Goal: Information Seeking & Learning: Learn about a topic

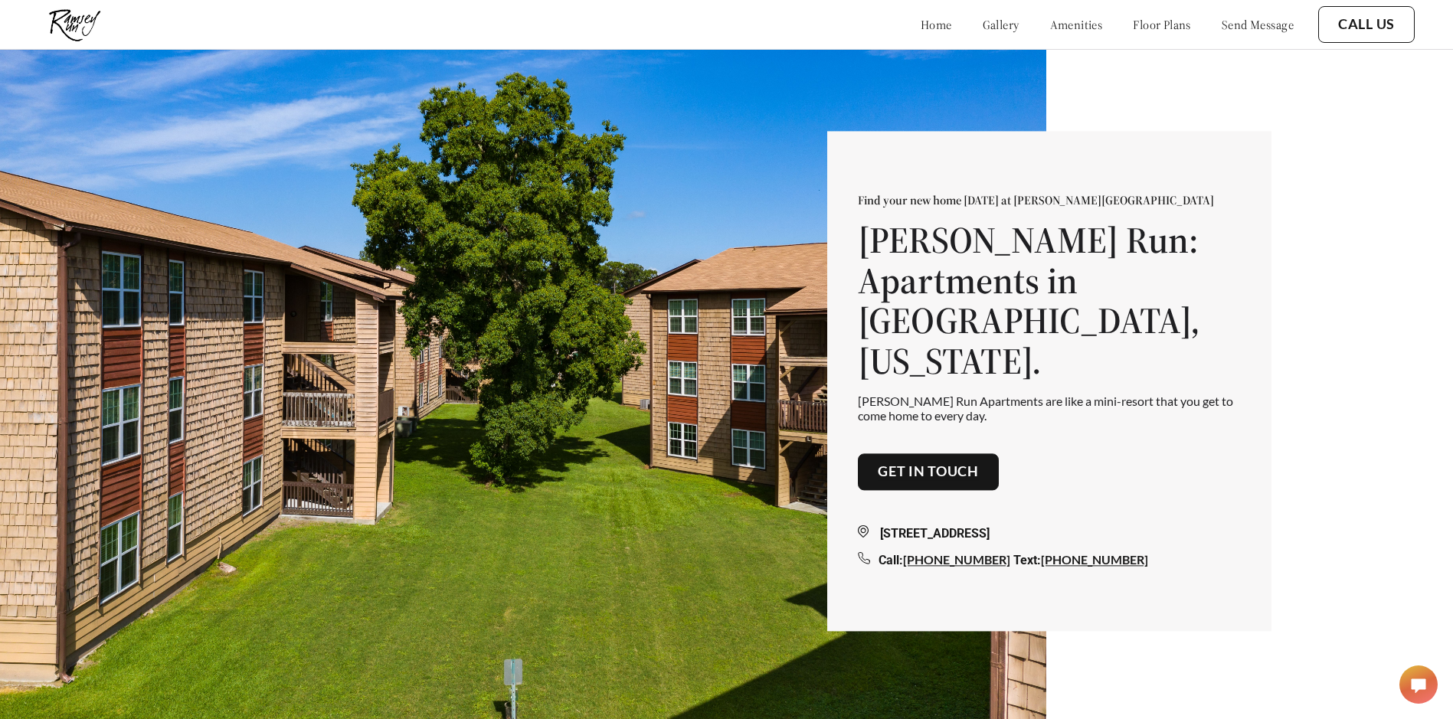
click at [1165, 28] on link "floor plans" at bounding box center [1161, 24] width 58 height 15
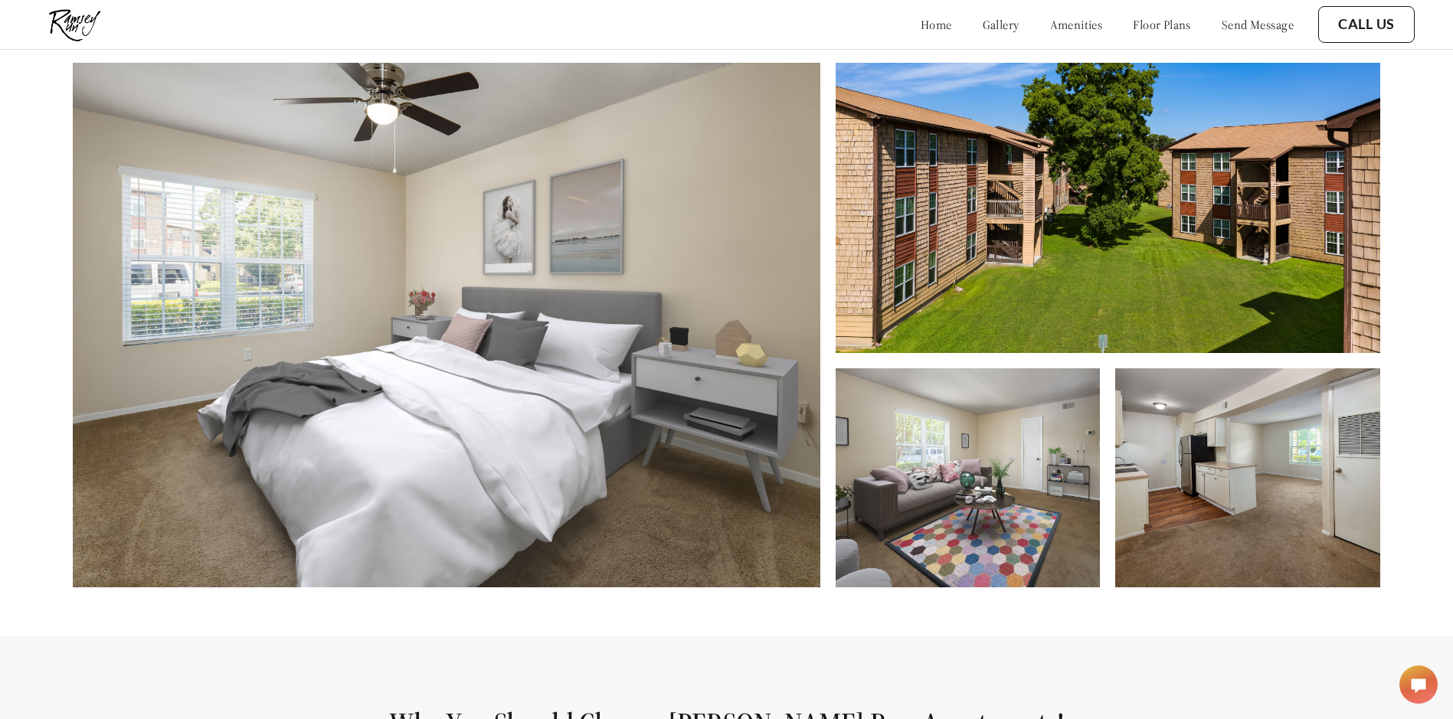
scroll to position [763, 0]
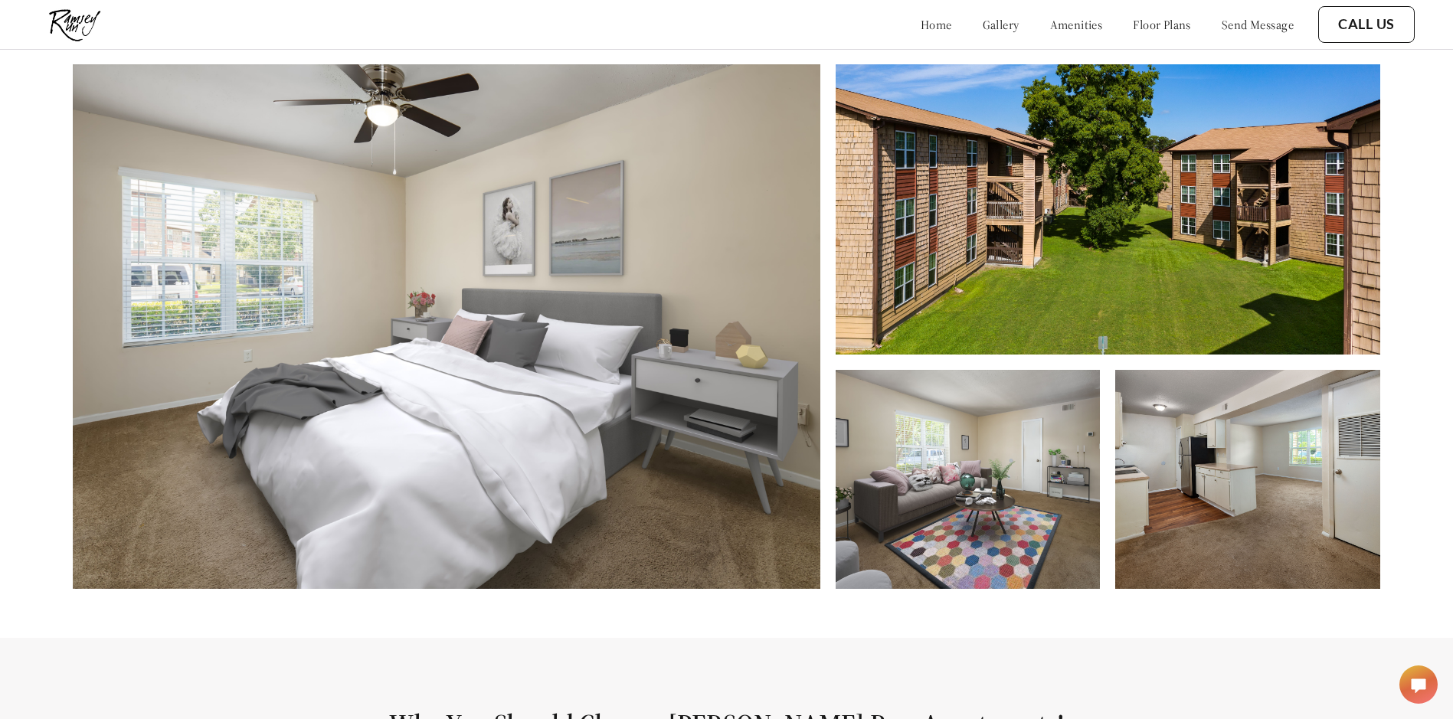
click at [1288, 475] on img at bounding box center [1247, 479] width 265 height 219
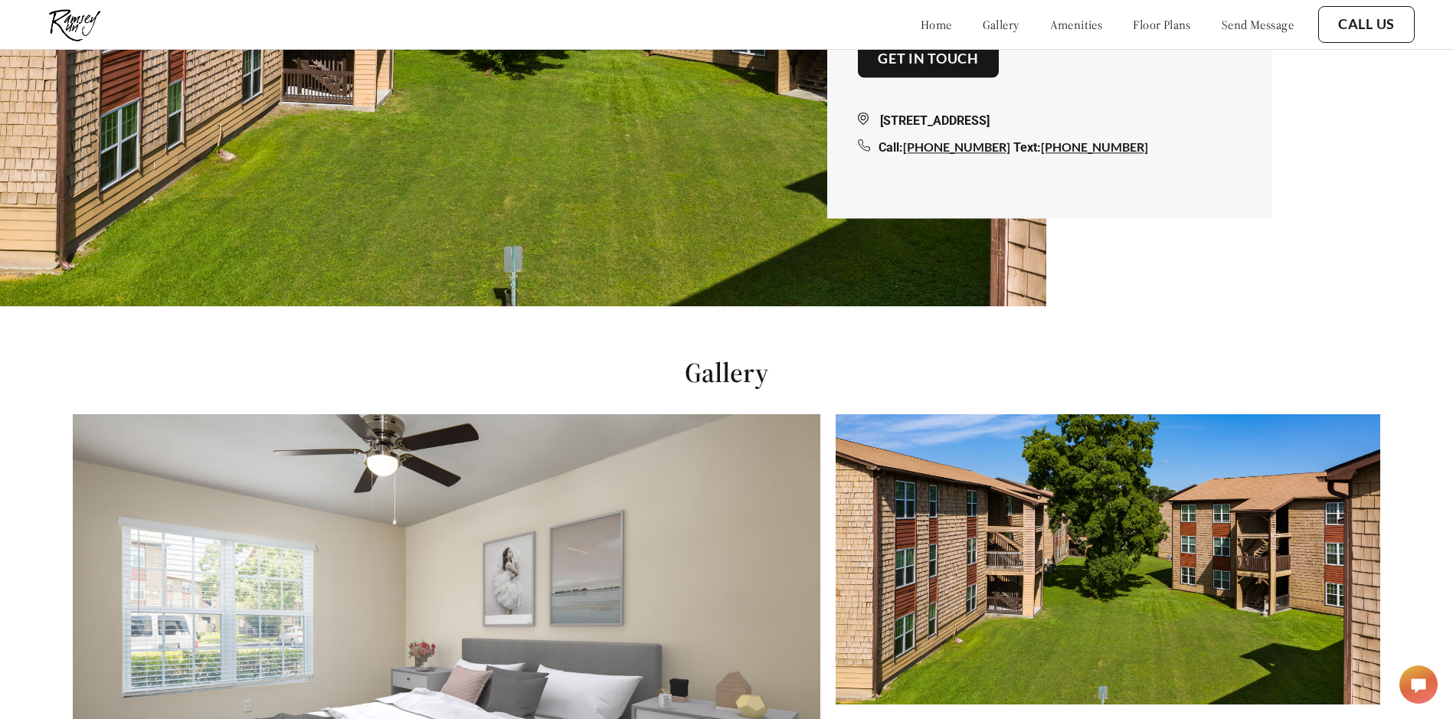
scroll to position [380, 0]
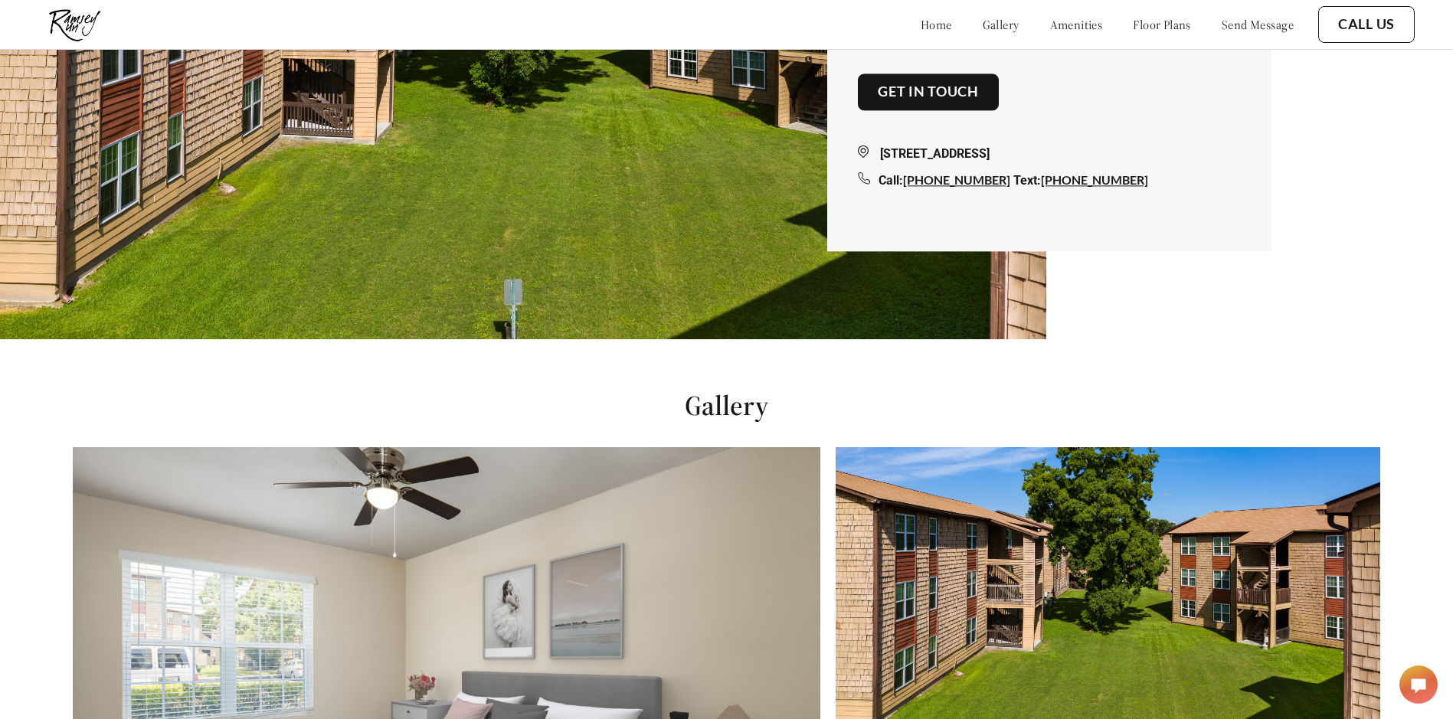
click at [1132, 21] on link "floor plans" at bounding box center [1161, 24] width 58 height 15
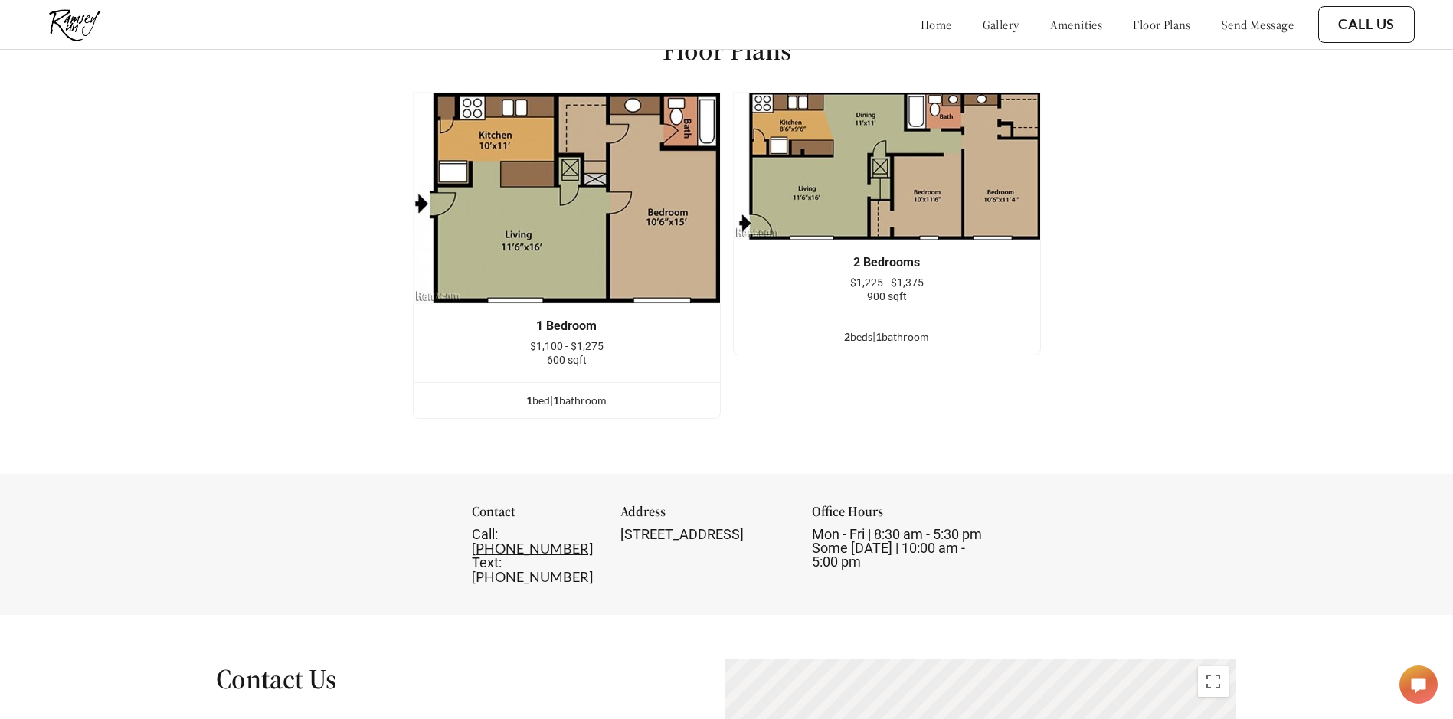
scroll to position [2003, 0]
click at [651, 379] on div "1 Bedroom $1,100 - $1,275 600 sqft" at bounding box center [566, 341] width 306 height 78
click at [668, 248] on img at bounding box center [567, 196] width 308 height 212
click at [623, 417] on ul "1 bed | 1 bathroom" at bounding box center [566, 399] width 306 height 36
click at [618, 406] on div "1 bed | 1 bathroom" at bounding box center [566, 399] width 306 height 17
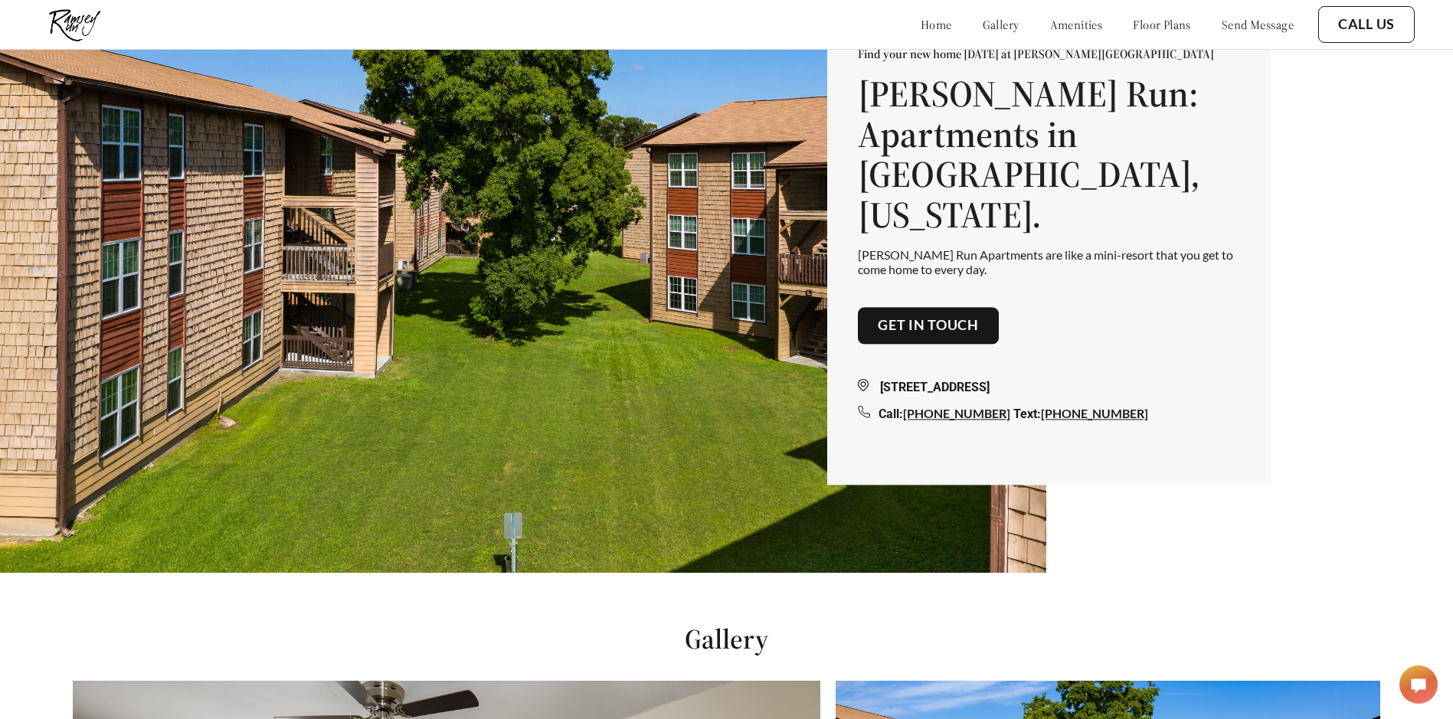
scroll to position [0, 0]
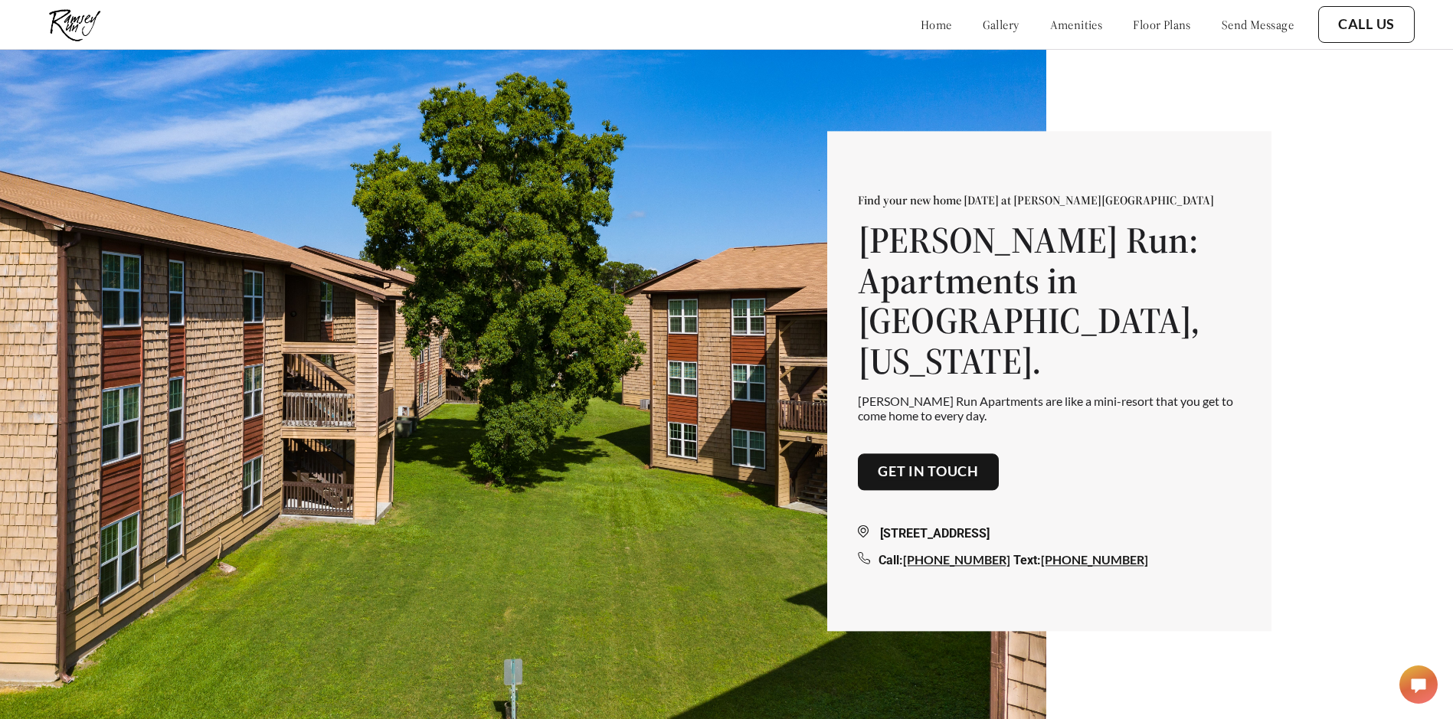
click at [1156, 21] on link "floor plans" at bounding box center [1161, 24] width 58 height 15
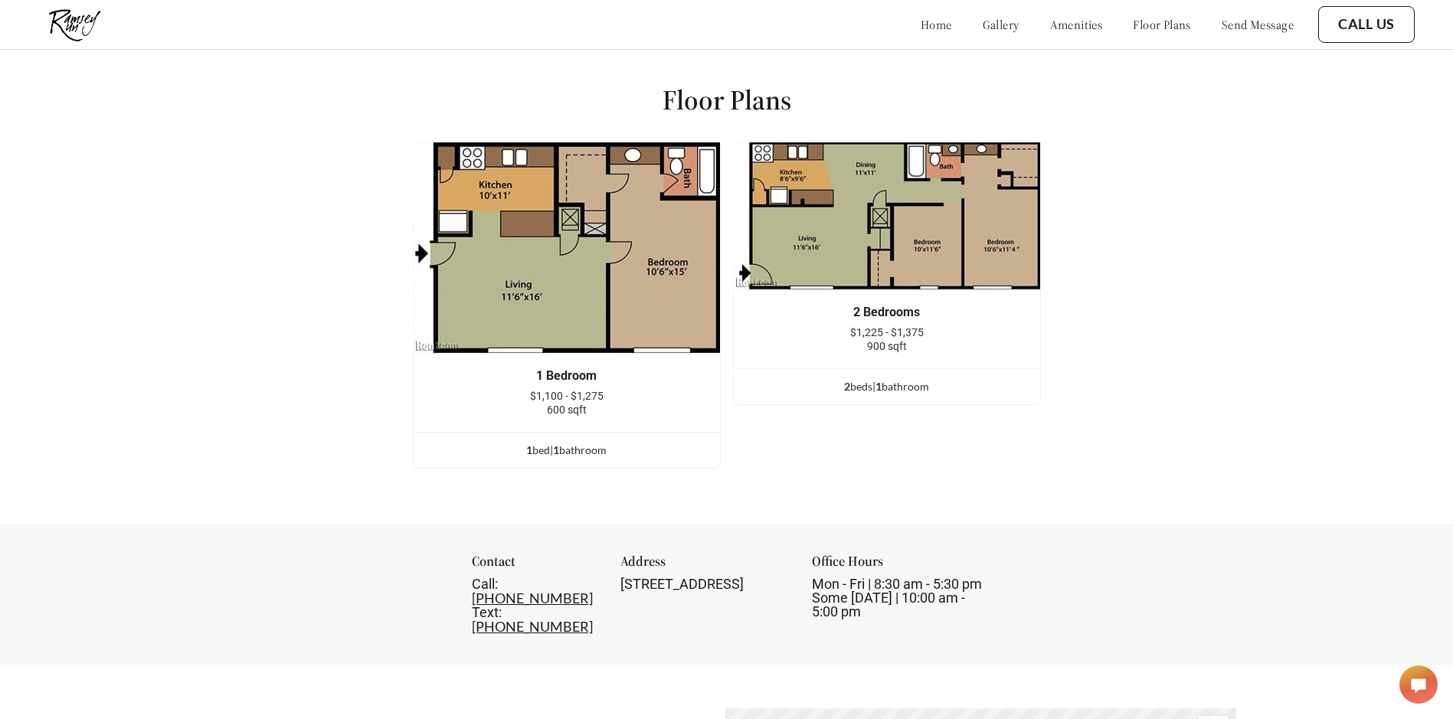
scroll to position [2003, 0]
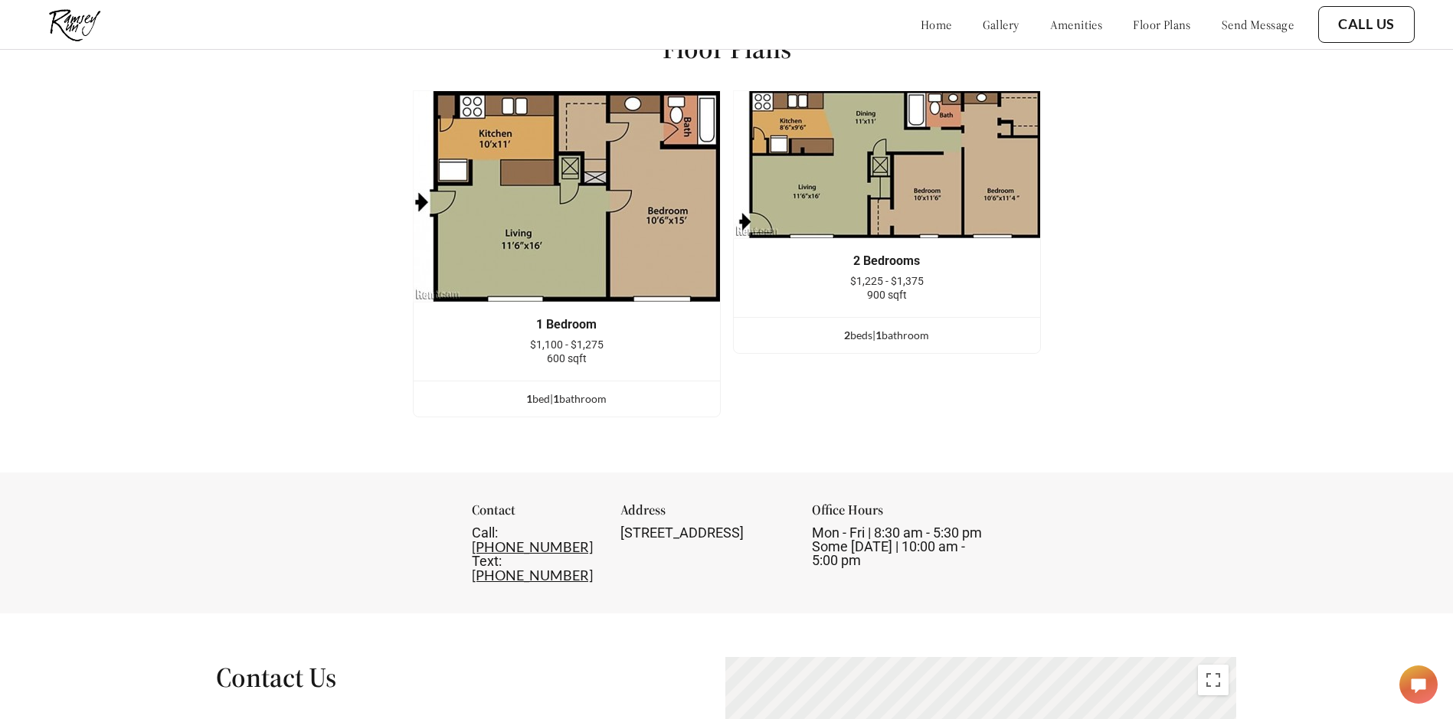
click at [1084, 19] on div "home gallery amenities floor plans send message" at bounding box center [1092, 24] width 404 height 15
click at [1066, 18] on link "amenities" at bounding box center [1076, 24] width 53 height 15
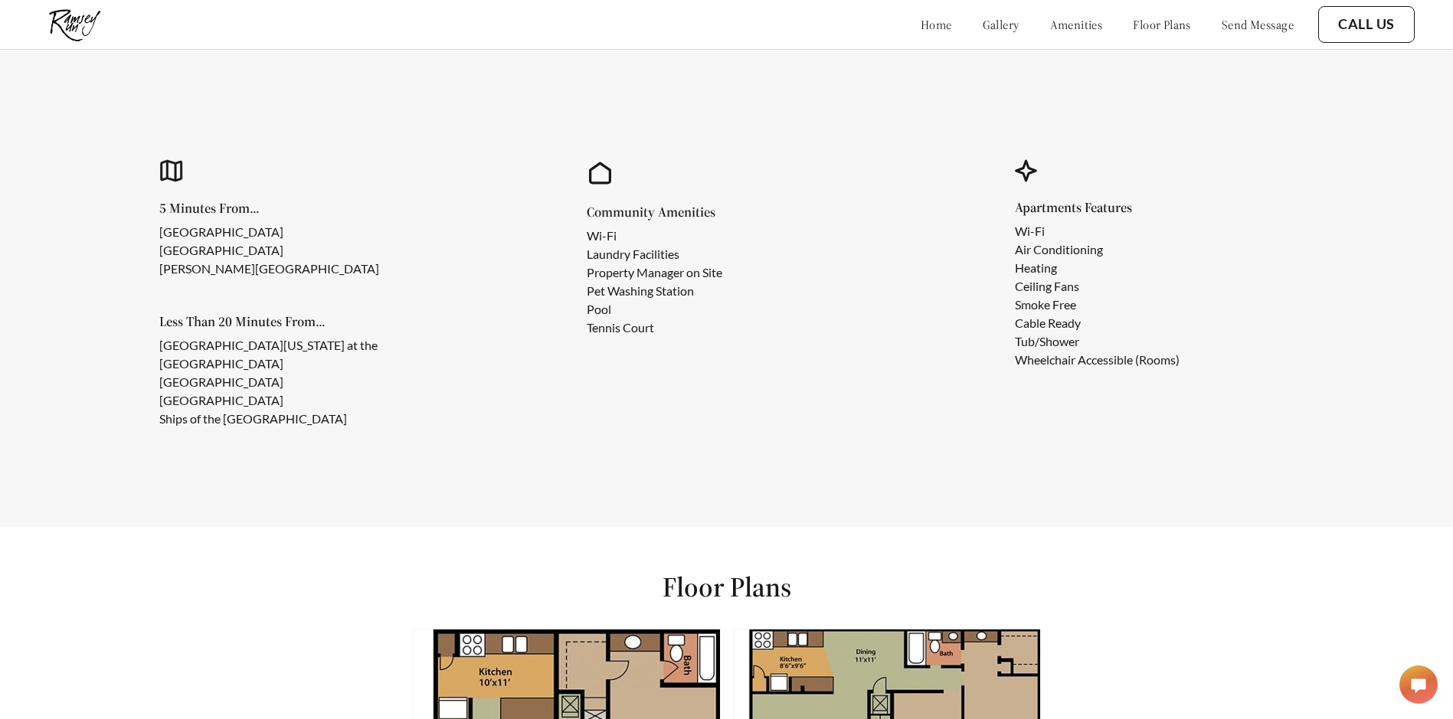
scroll to position [1412, 0]
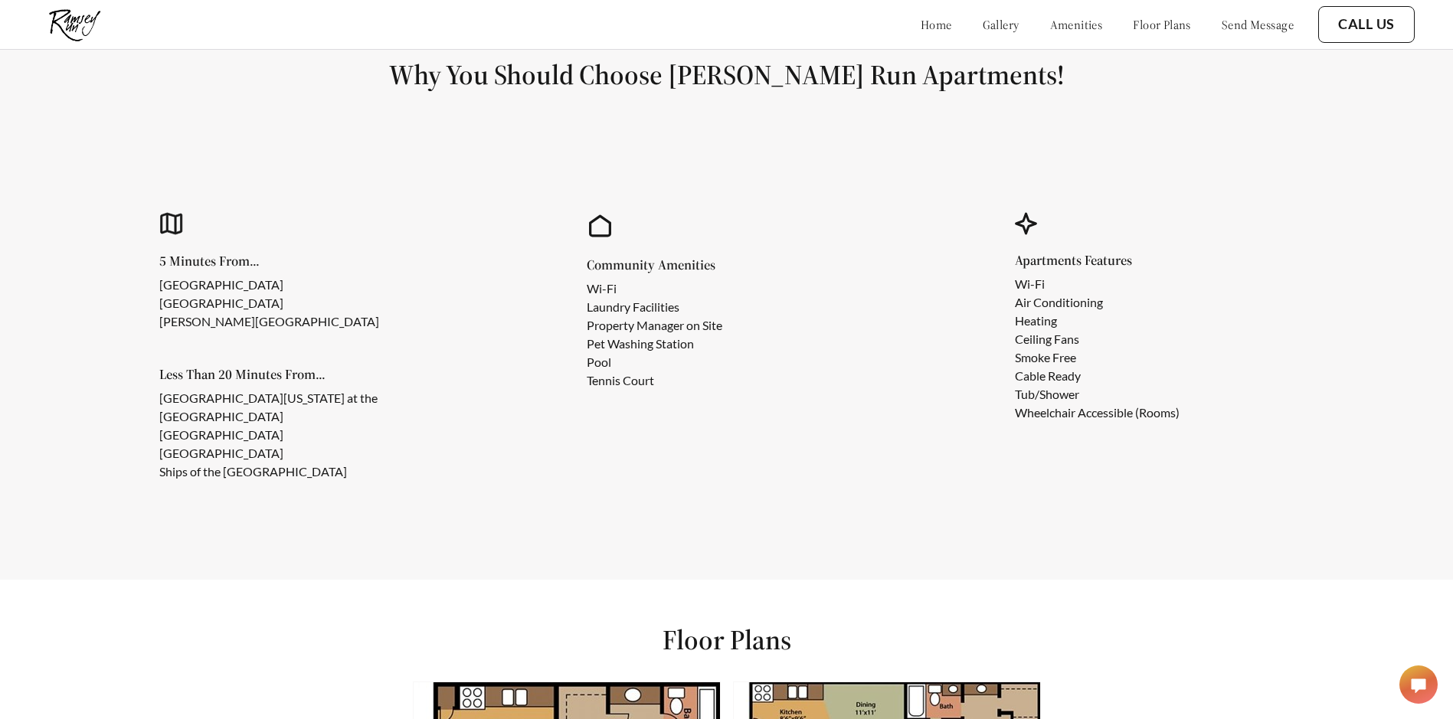
click at [982, 21] on link "gallery" at bounding box center [1000, 24] width 37 height 15
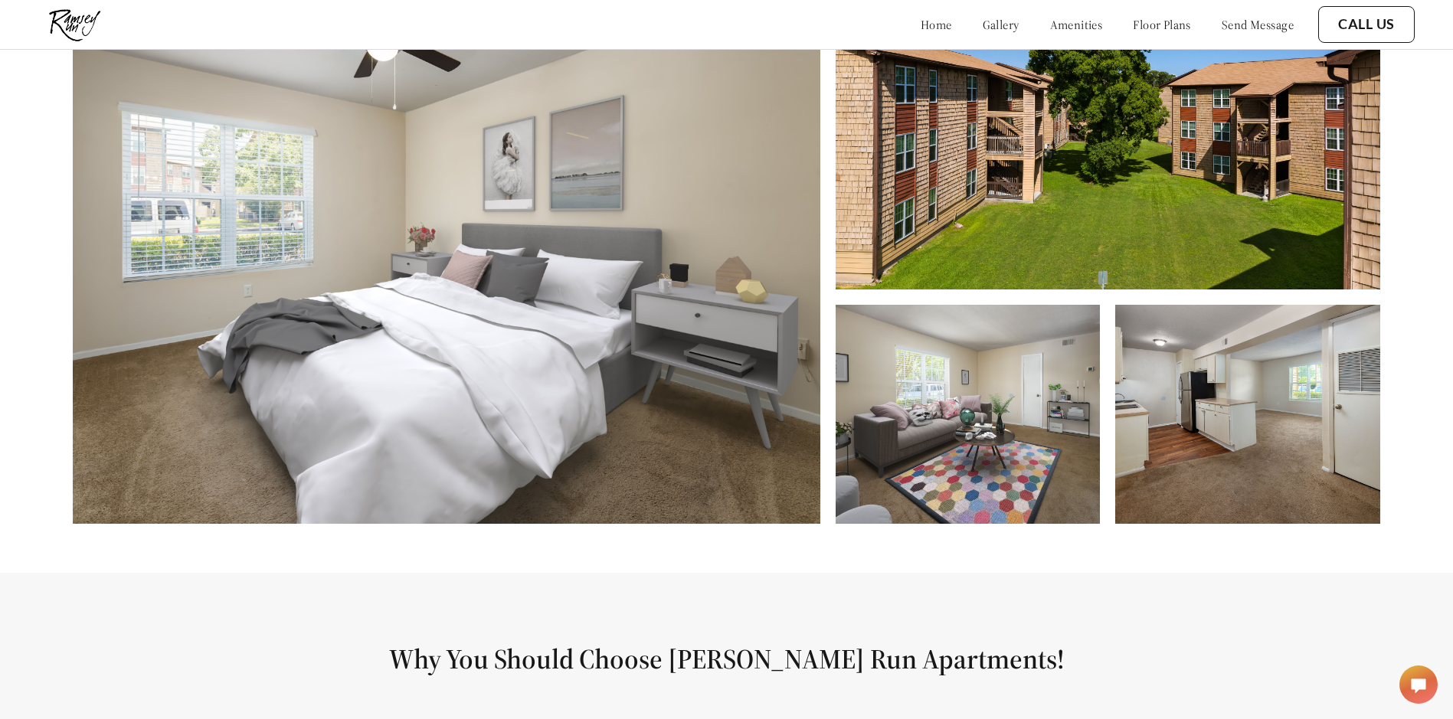
scroll to position [730, 0]
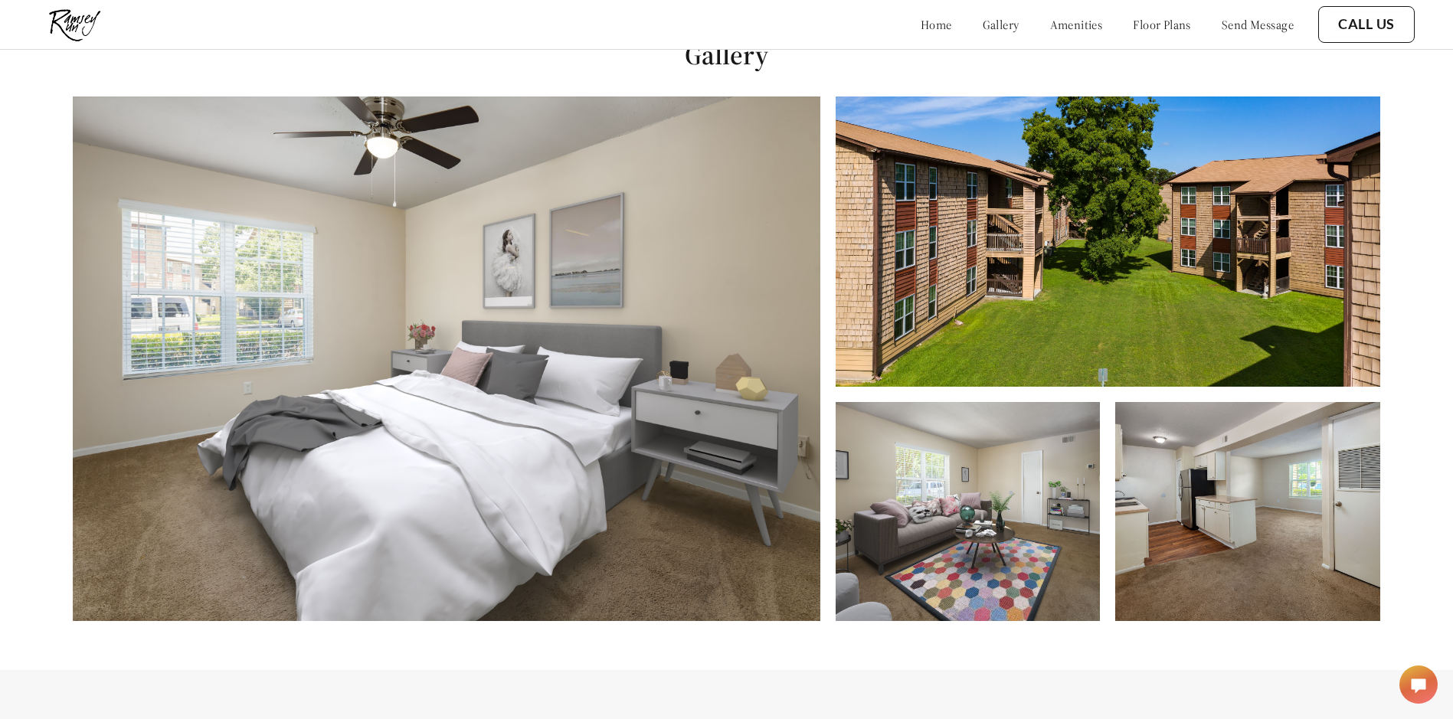
click at [691, 528] on img at bounding box center [446, 358] width 747 height 524
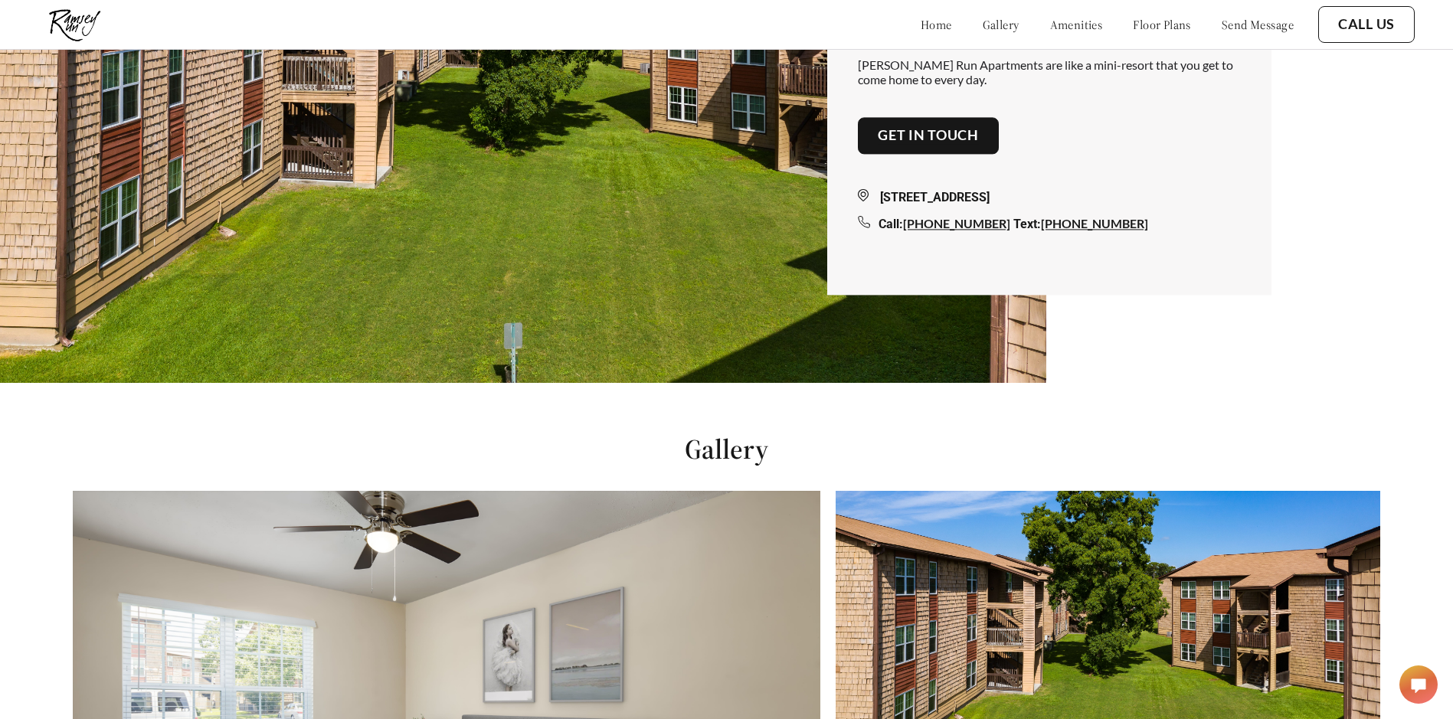
scroll to position [271, 0]
